Goal: Navigation & Orientation: Find specific page/section

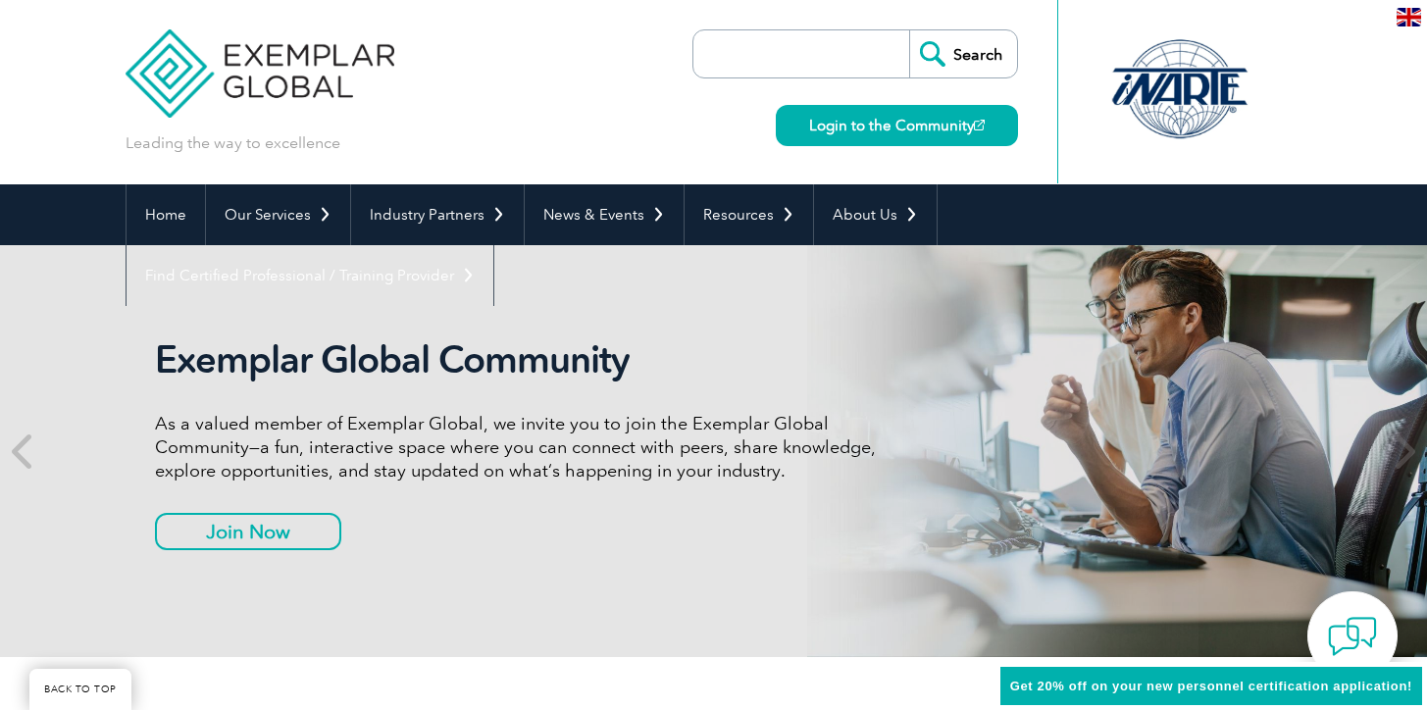
scroll to position [573, 0]
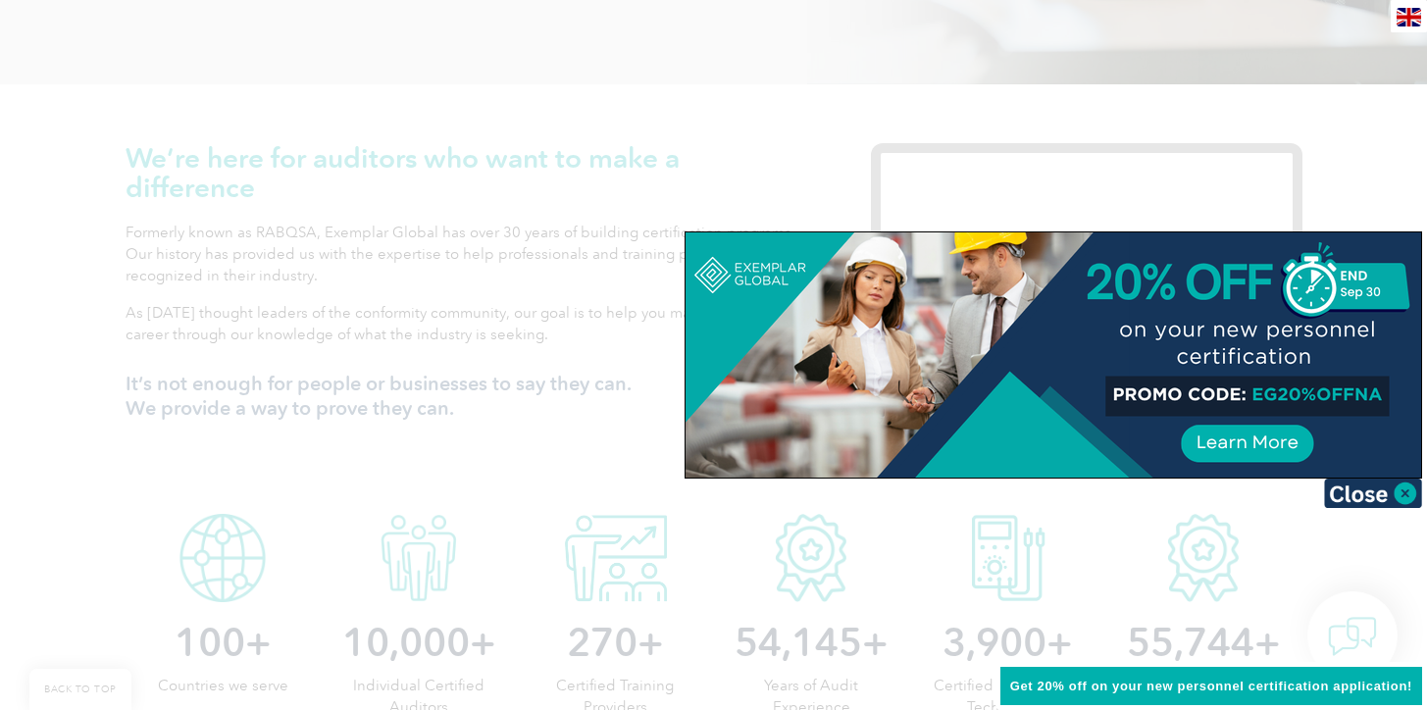
click at [1407, 498] on img at bounding box center [1373, 492] width 98 height 29
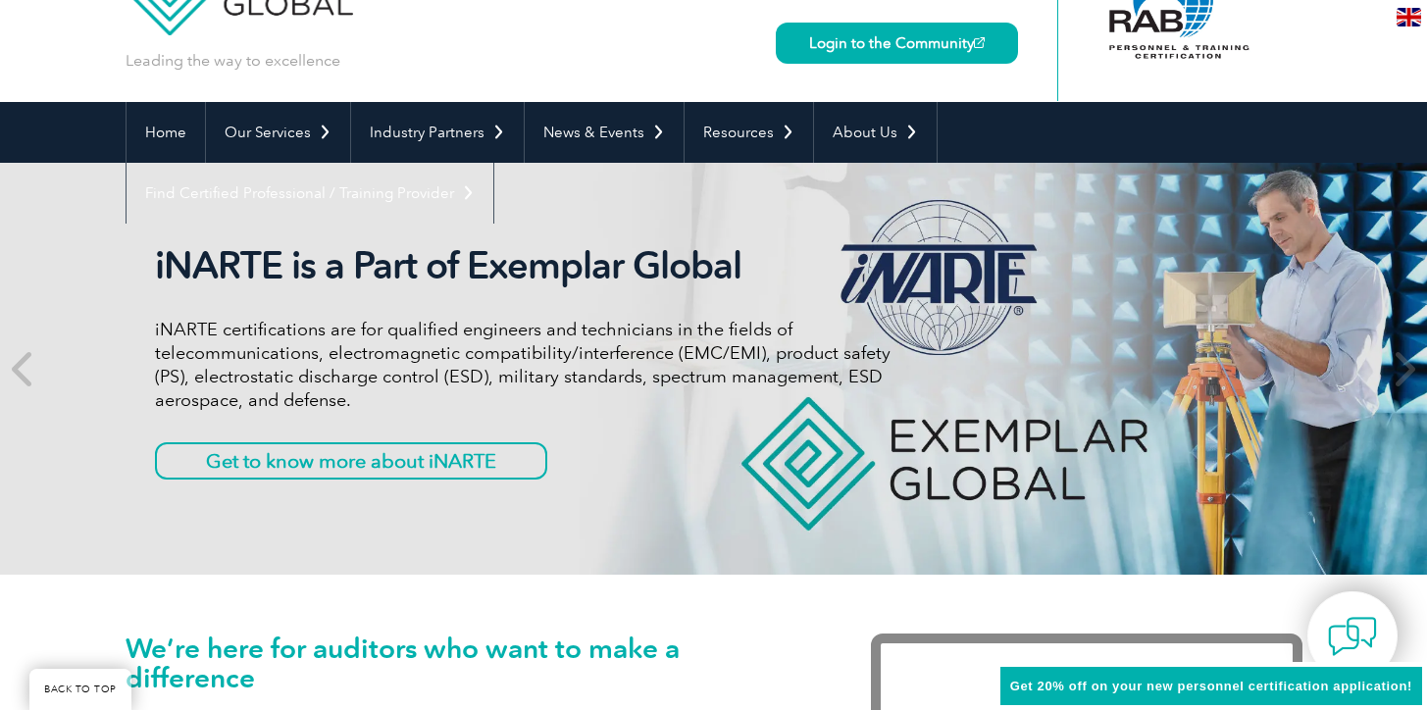
scroll to position [0, 0]
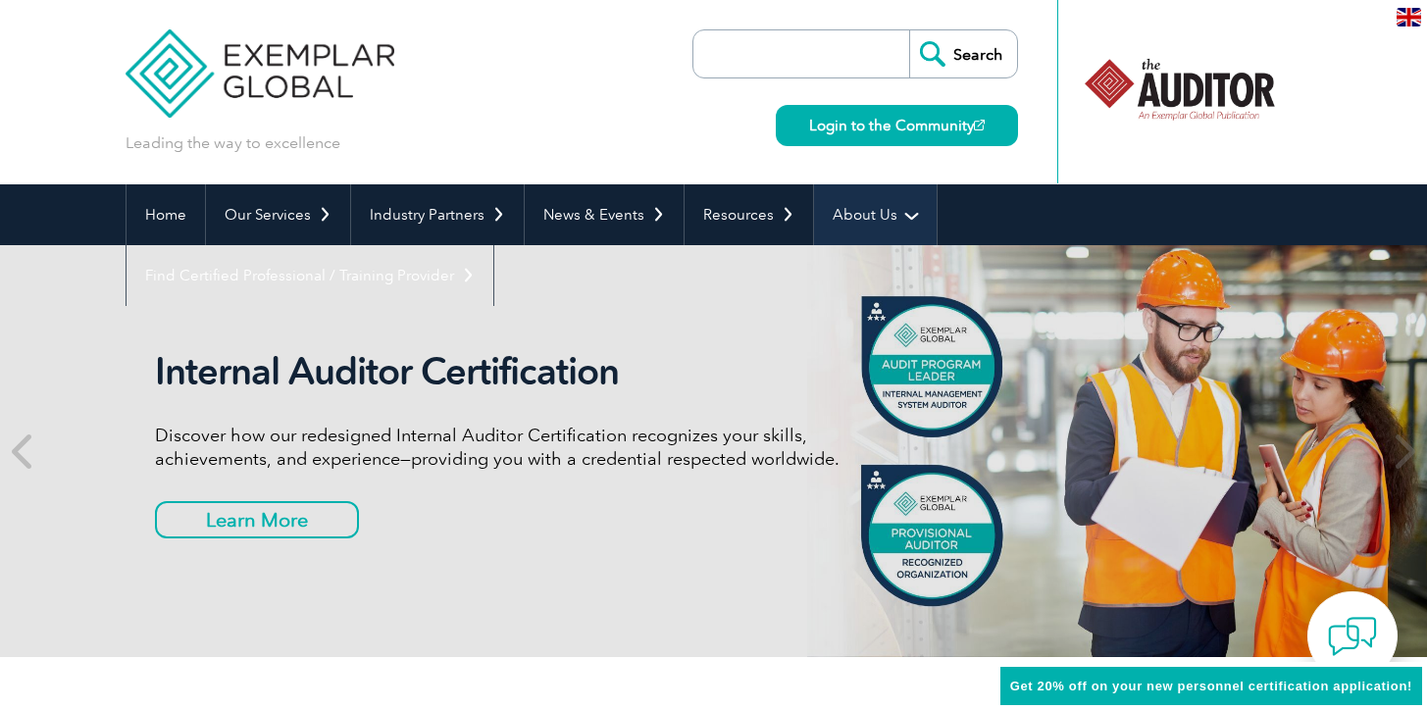
click at [877, 197] on link "About Us" at bounding box center [875, 214] width 123 height 61
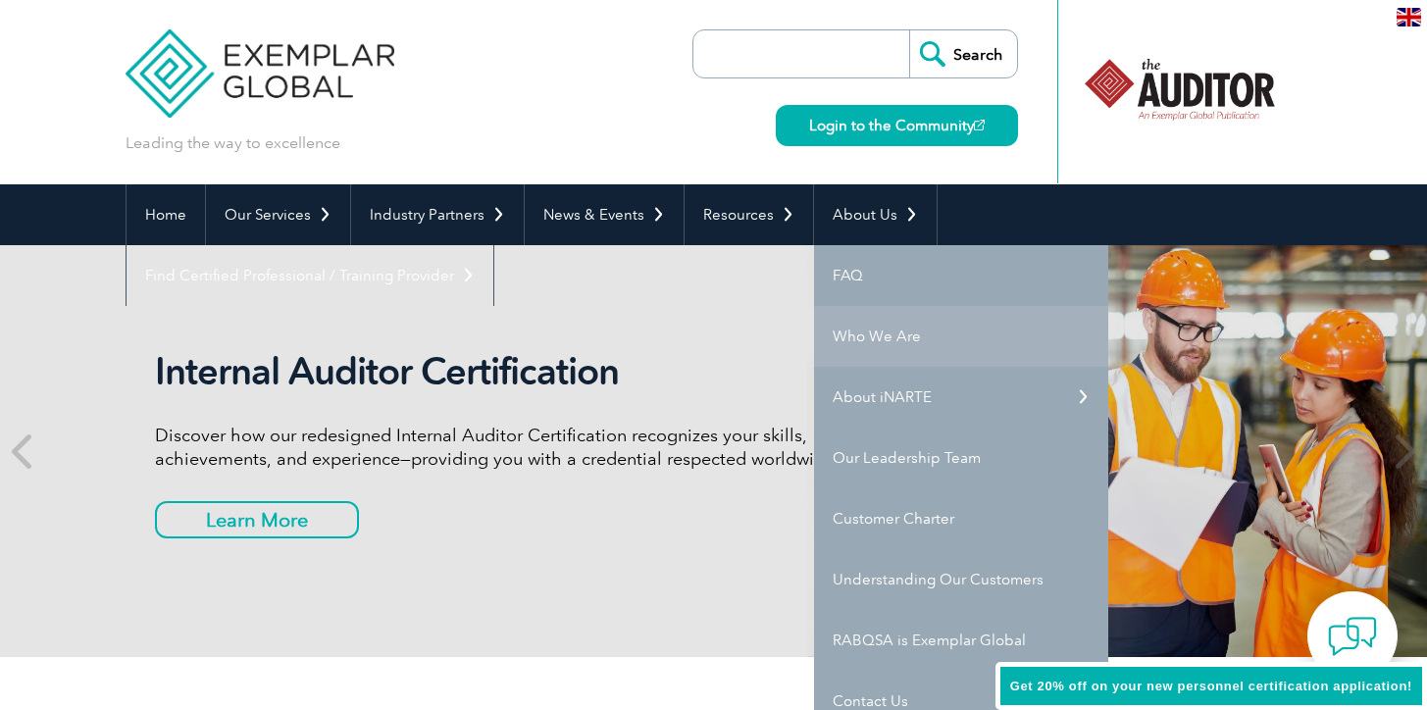
click at [847, 335] on link "Who We Are" at bounding box center [961, 336] width 294 height 61
